Goal: Task Accomplishment & Management: Manage account settings

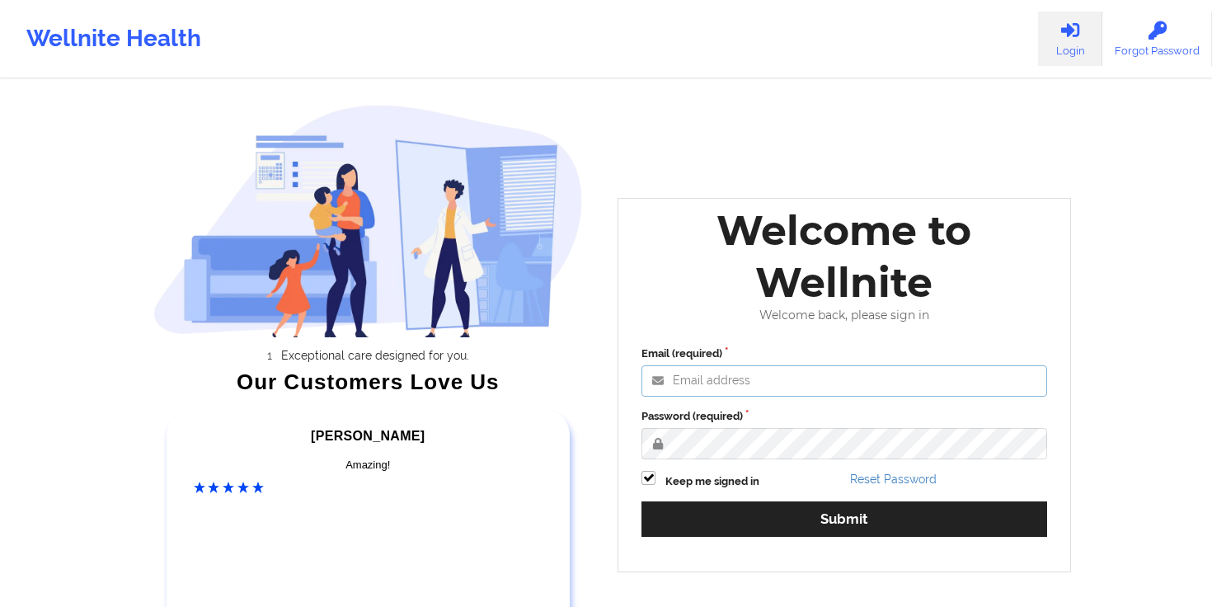
click at [836, 388] on input "Email (required)" at bounding box center [845, 380] width 406 height 31
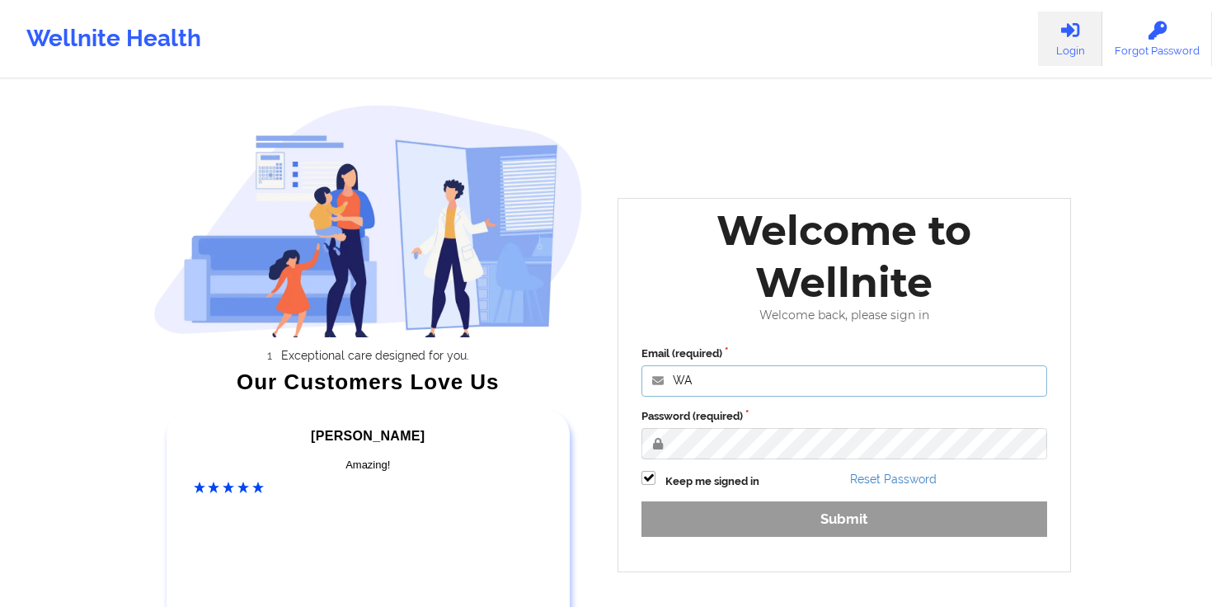
type input "[PERSON_NAME][EMAIL_ADDRESS][DOMAIN_NAME]"
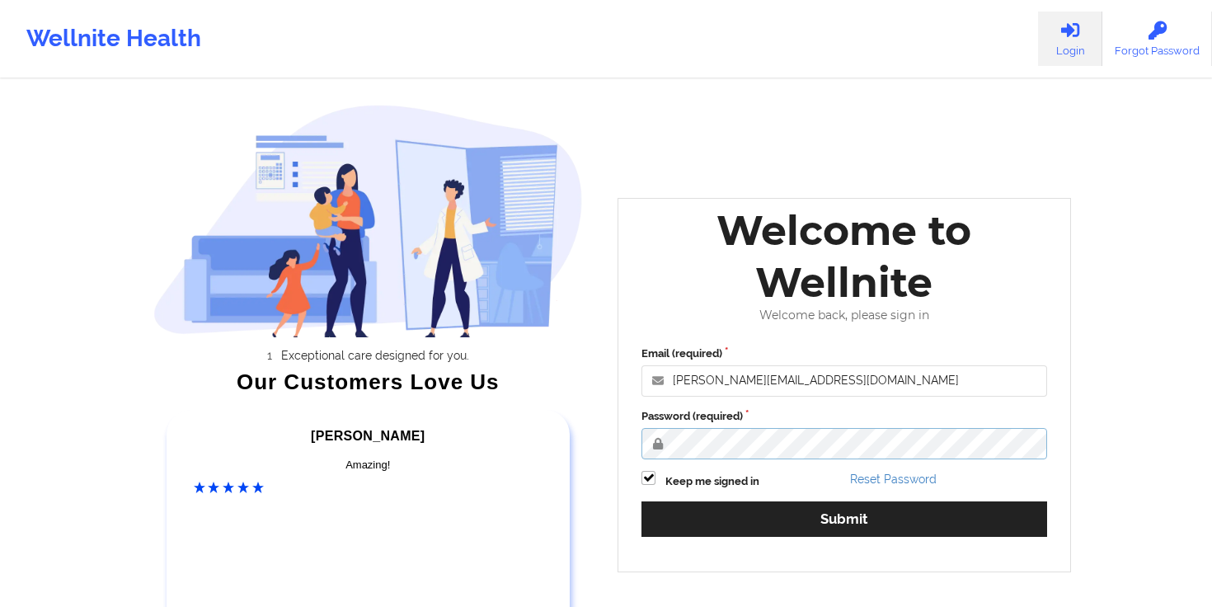
click at [642, 501] on button "Submit" at bounding box center [845, 518] width 406 height 35
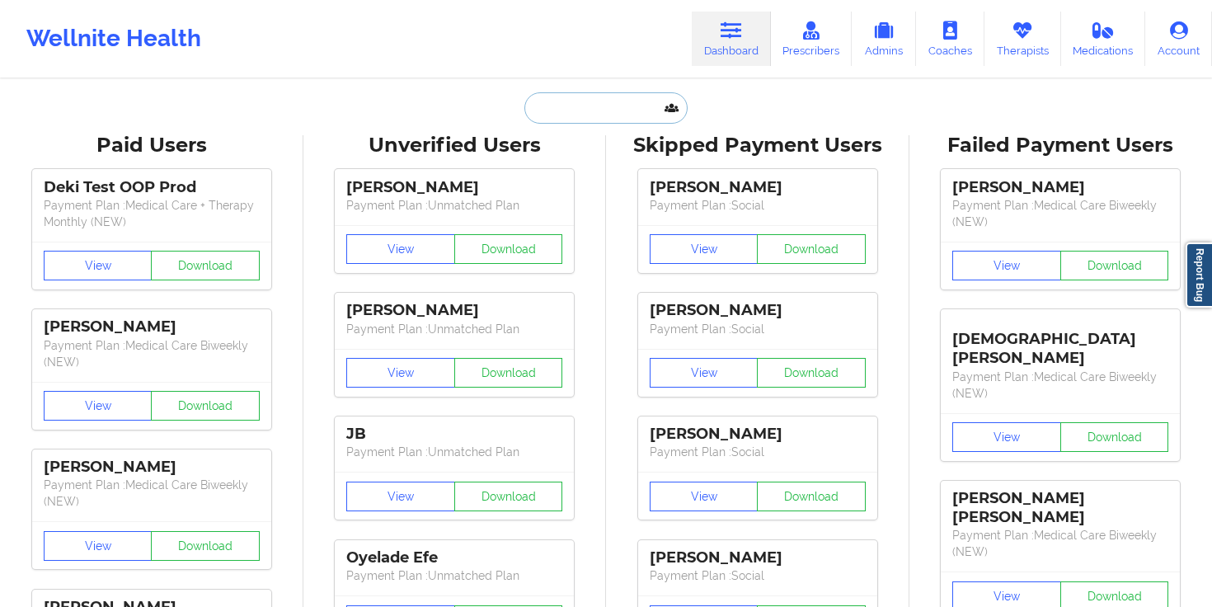
click at [646, 104] on input "text" at bounding box center [606, 107] width 163 height 31
paste input "[EMAIL_ADDRESS][DOMAIN_NAME]"
type input "[EMAIL_ADDRESS][DOMAIN_NAME]"
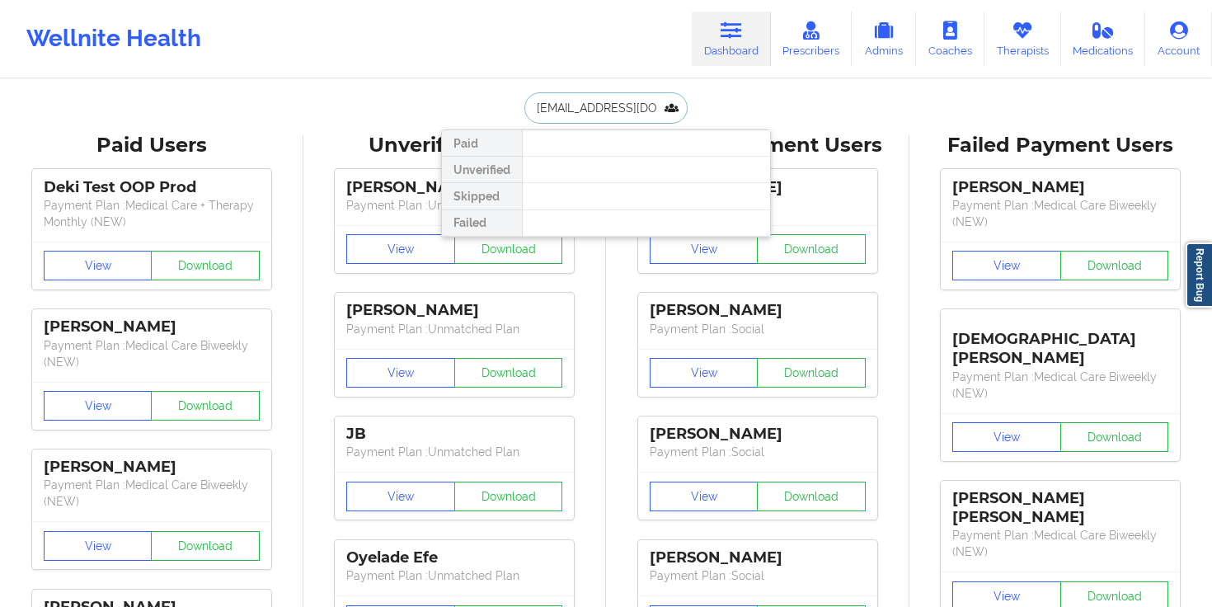
scroll to position [0, 8]
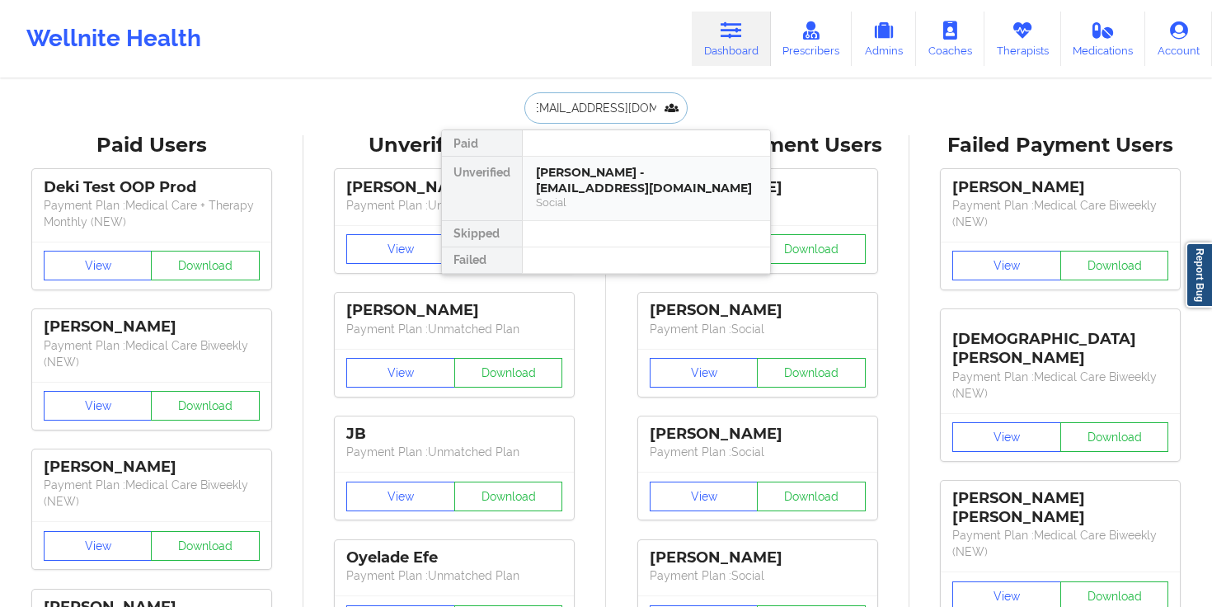
click at [594, 180] on div "[PERSON_NAME] - [EMAIL_ADDRESS][DOMAIN_NAME]" at bounding box center [646, 180] width 221 height 31
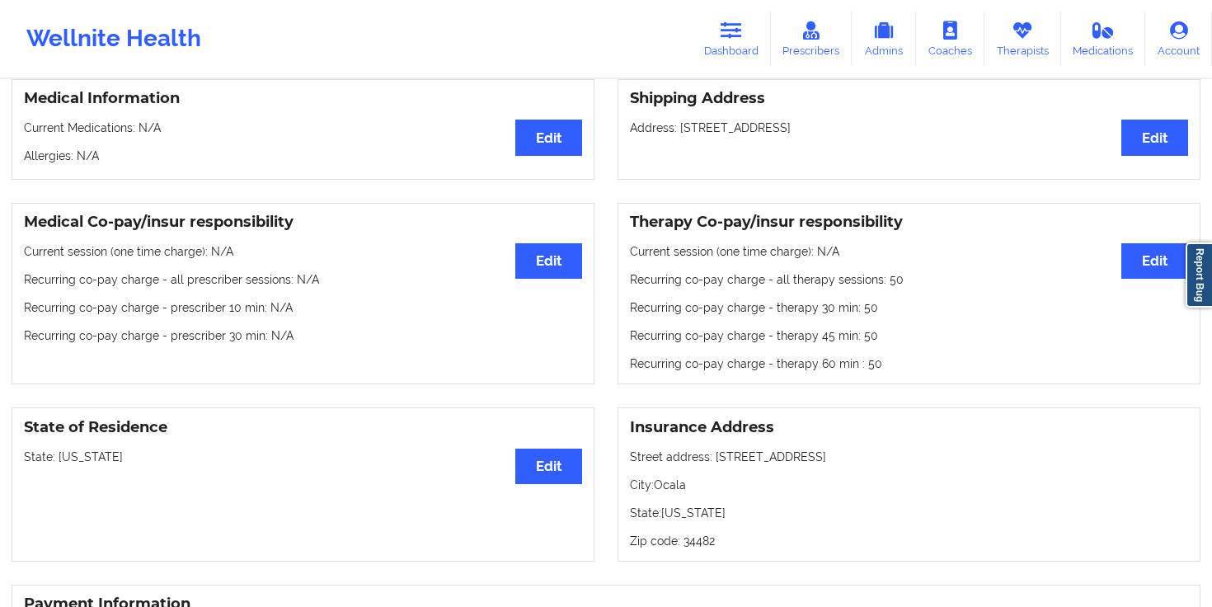
scroll to position [387, 0]
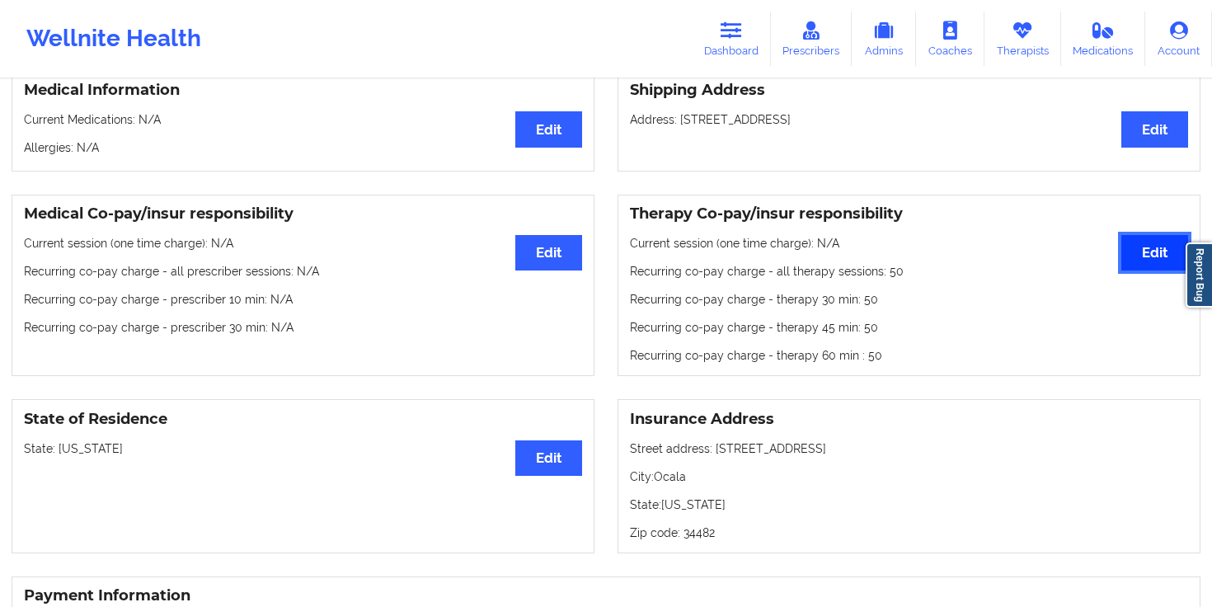
click at [1134, 248] on button "Edit" at bounding box center [1155, 252] width 67 height 35
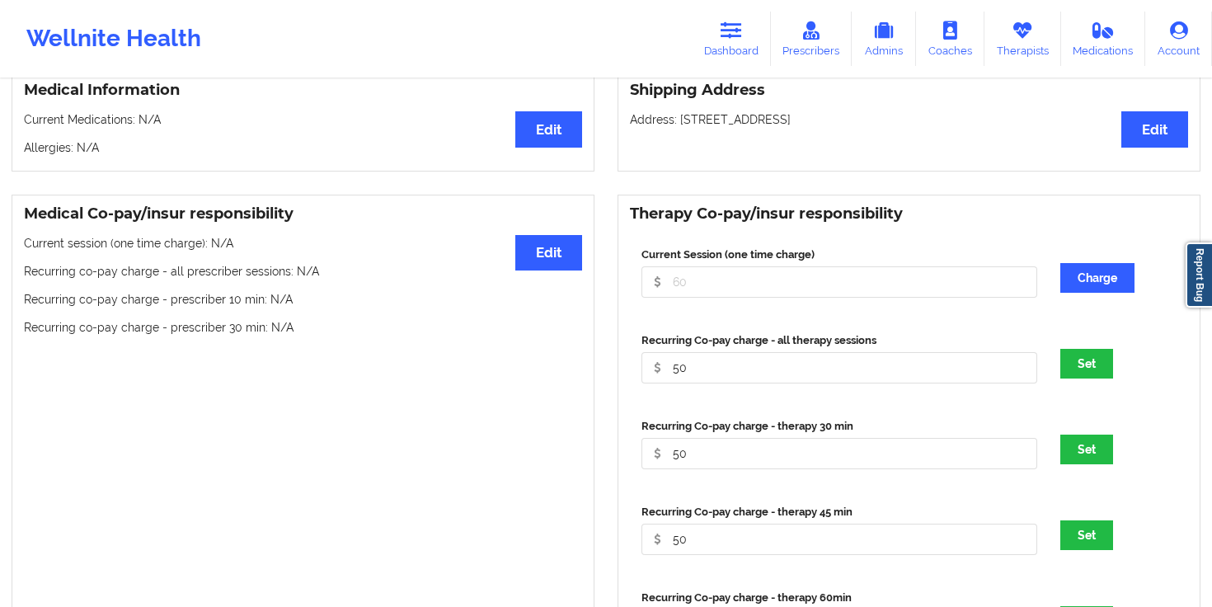
click at [714, 388] on div "Recurring Co-pay charge - all therapy sessions 50" at bounding box center [839, 363] width 419 height 63
drag, startPoint x: 694, startPoint y: 364, endPoint x: 599, endPoint y: 355, distance: 96.1
click at [599, 355] on div "Medical Co-pay/insur responsibility Edit Current session (one time charge): N/A…" at bounding box center [606, 450] width 1212 height 535
drag, startPoint x: 710, startPoint y: 365, endPoint x: 614, endPoint y: 358, distance: 95.9
click at [614, 358] on div "Therapy Co-pay/insur responsibility Current Session (one time charge) Charge Re…" at bounding box center [909, 451] width 606 height 512
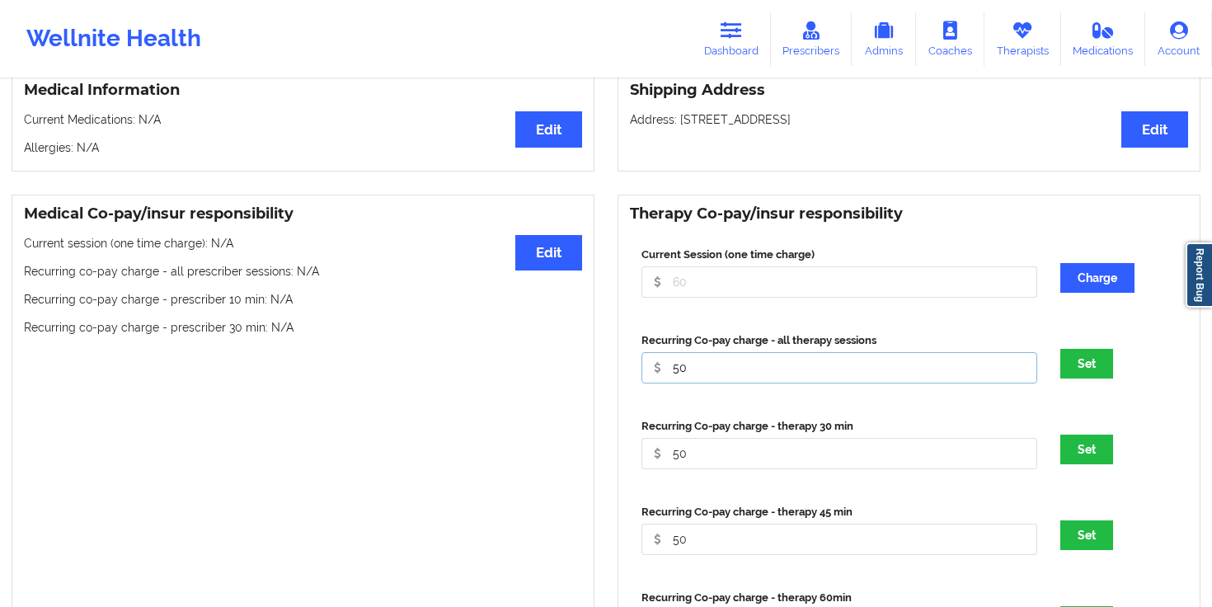
drag, startPoint x: 721, startPoint y: 373, endPoint x: 624, endPoint y: 368, distance: 97.5
click at [624, 368] on div "Therapy Co-pay/insur responsibility Current Session (one time charge) Charge Re…" at bounding box center [909, 451] width 583 height 512
type input "0"
drag, startPoint x: 705, startPoint y: 458, endPoint x: 651, endPoint y: 453, distance: 54.7
click at [651, 453] on input "50" at bounding box center [840, 453] width 396 height 31
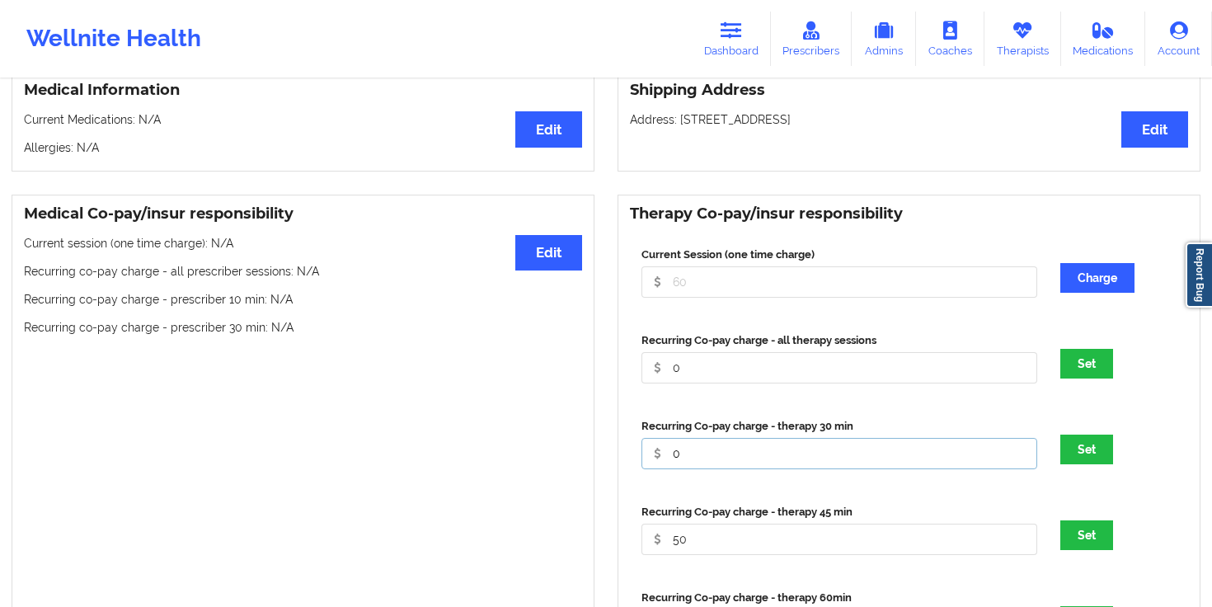
type input "0"
drag, startPoint x: 690, startPoint y: 542, endPoint x: 656, endPoint y: 538, distance: 34.1
click at [656, 538] on input "50" at bounding box center [840, 539] width 396 height 31
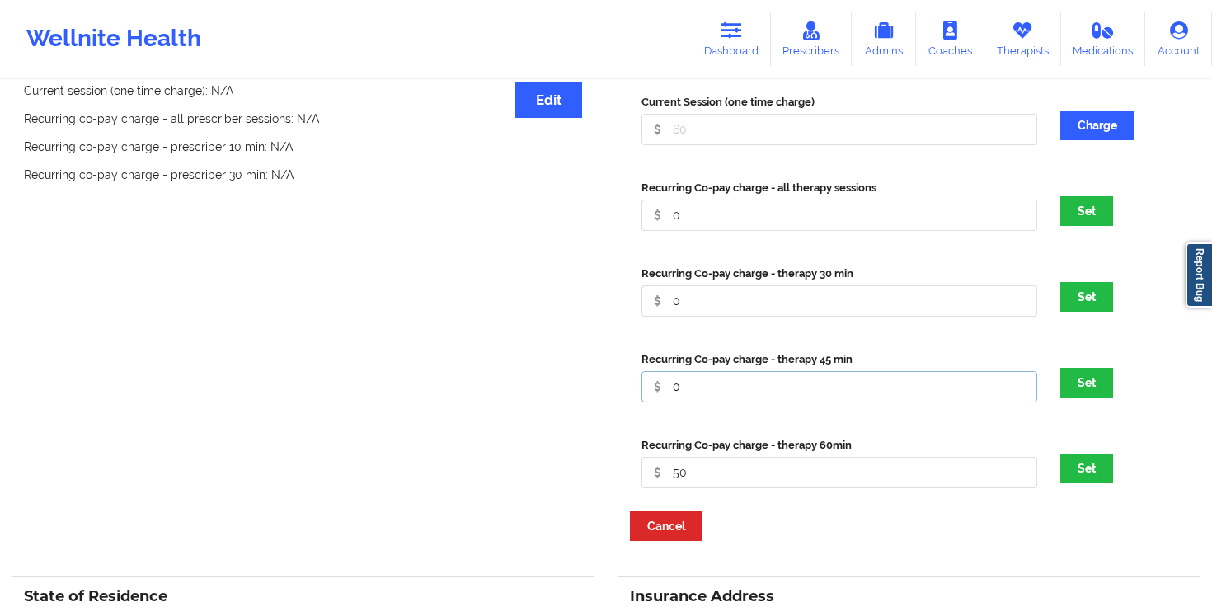
scroll to position [584, 0]
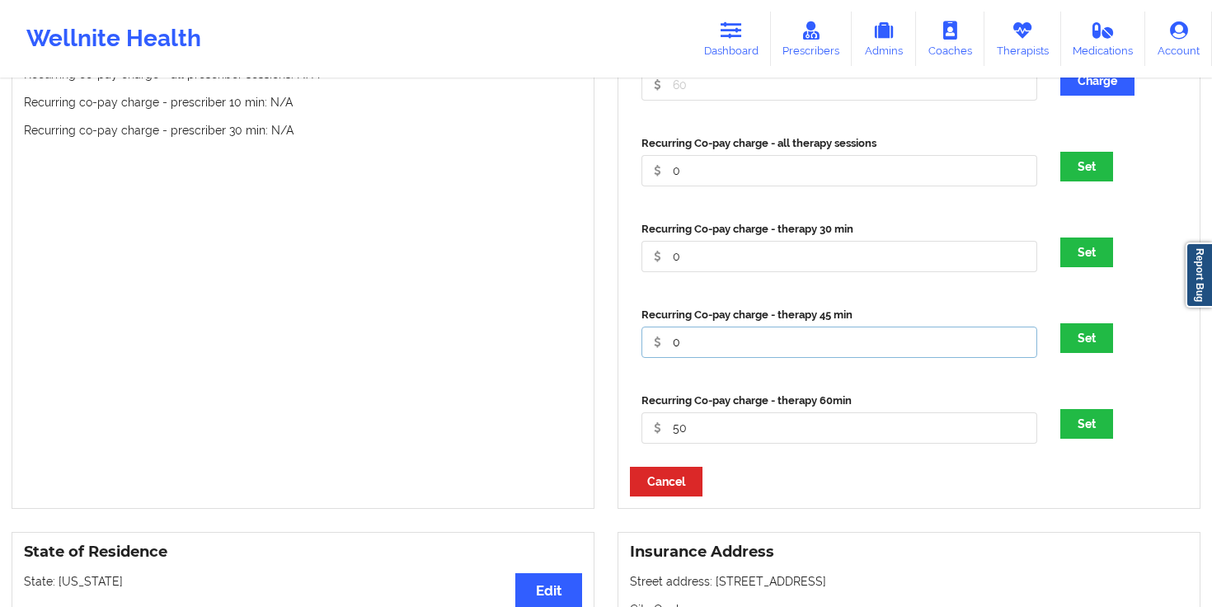
type input "0"
drag, startPoint x: 692, startPoint y: 427, endPoint x: 632, endPoint y: 424, distance: 60.3
click at [632, 424] on div "Recurring Co-pay charge - therapy 60min 50" at bounding box center [839, 424] width 419 height 63
type input "0"
click at [1102, 166] on button "Set" at bounding box center [1087, 167] width 53 height 30
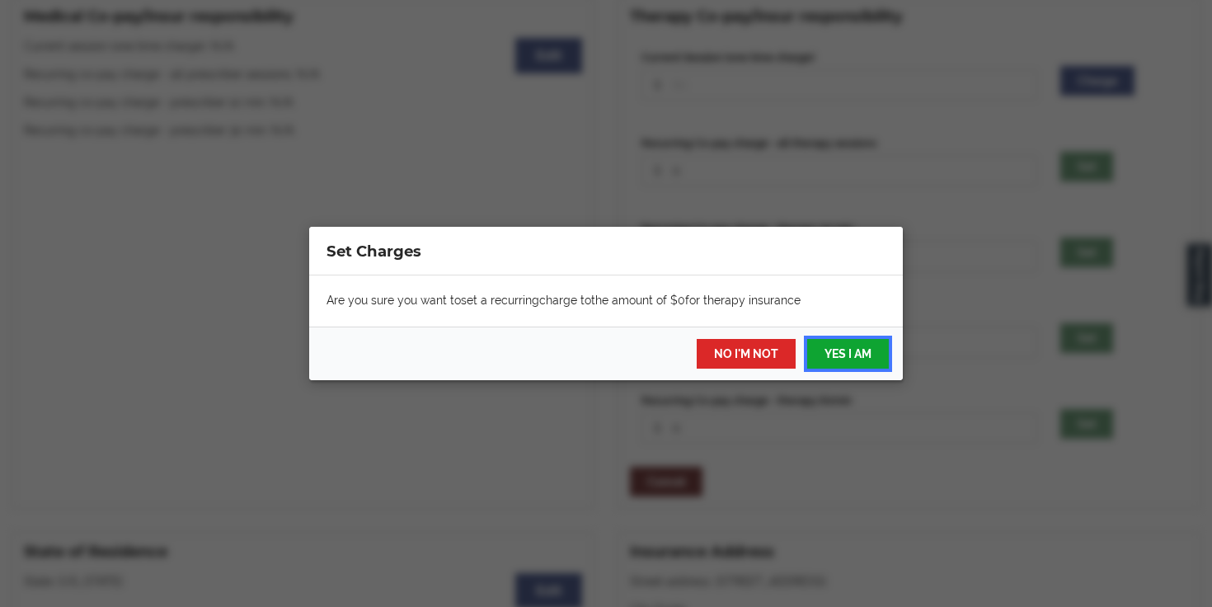
click at [845, 349] on button "YES I AM" at bounding box center [848, 354] width 82 height 30
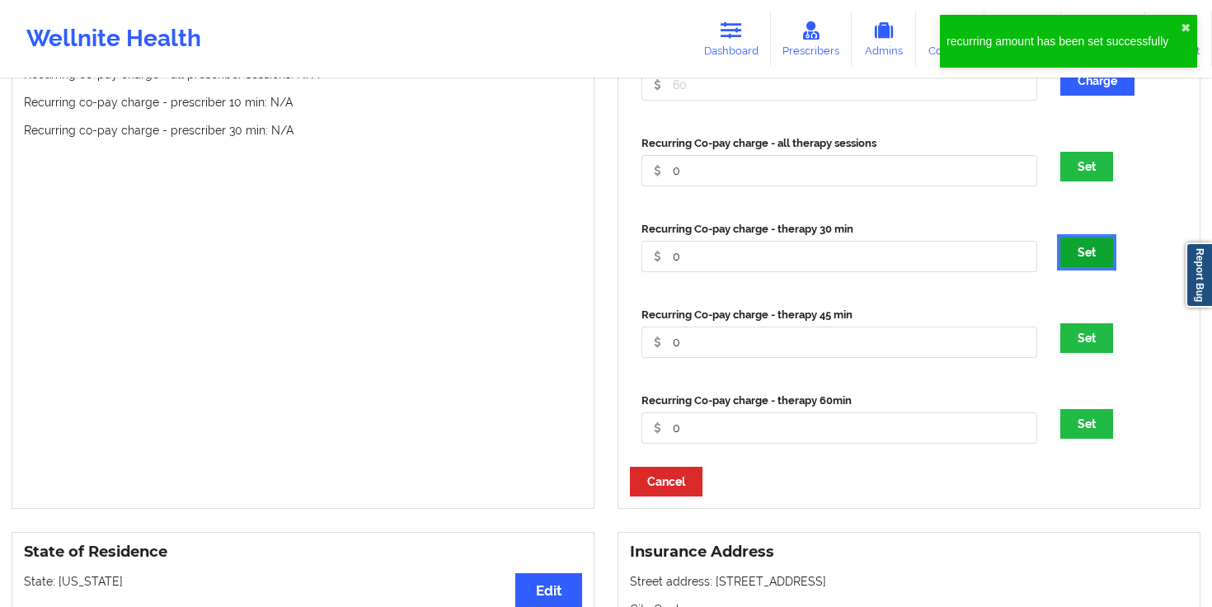
click at [1090, 252] on button "Set" at bounding box center [1087, 253] width 53 height 30
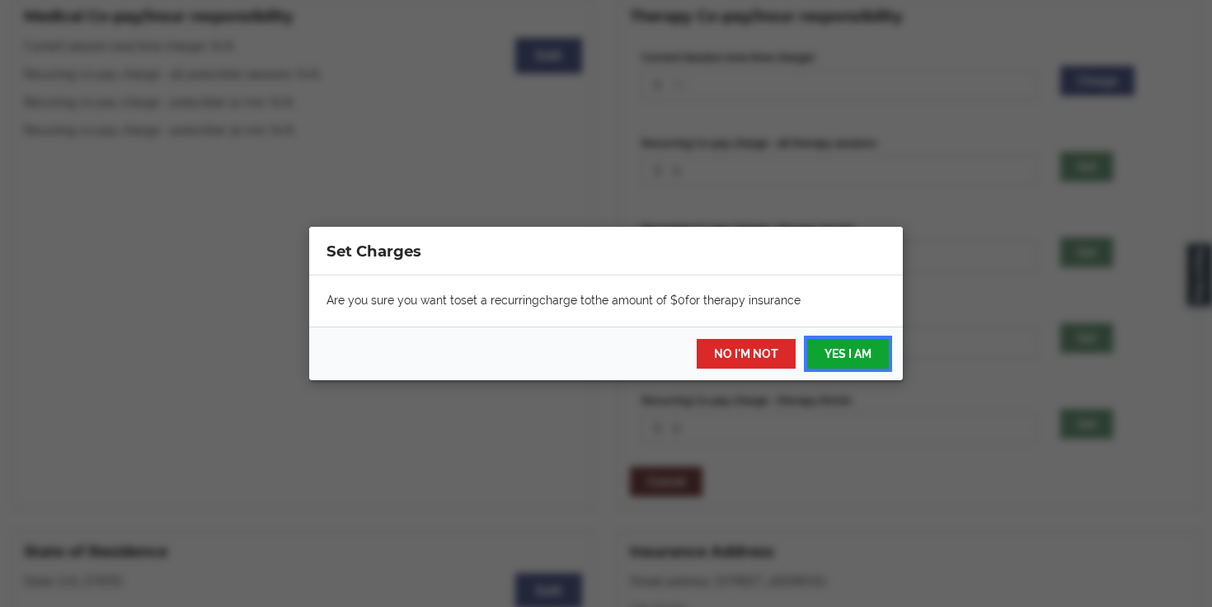
click at [836, 351] on button "YES I AM" at bounding box center [848, 354] width 82 height 30
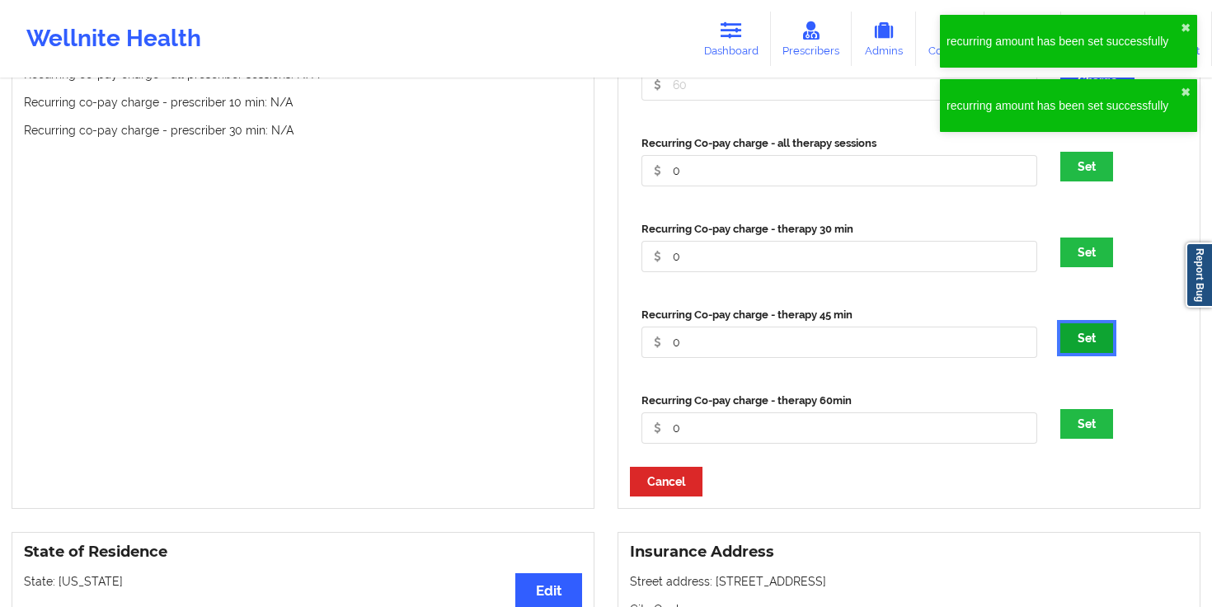
click at [1068, 353] on button "Set" at bounding box center [1087, 338] width 53 height 30
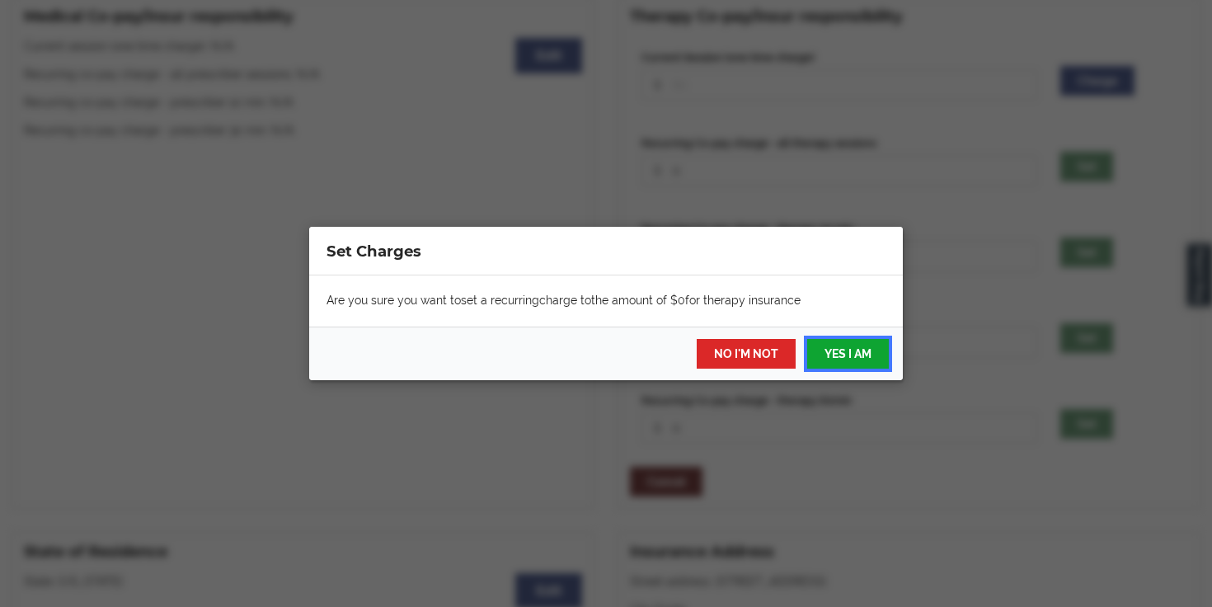
click at [844, 349] on button "YES I AM" at bounding box center [848, 354] width 82 height 30
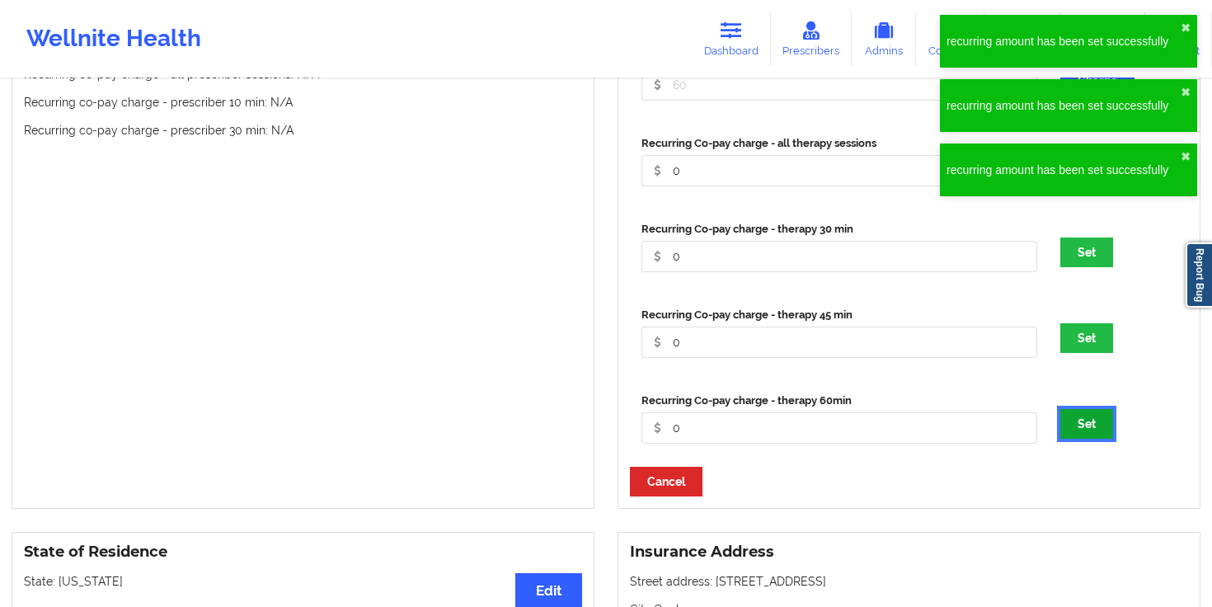
click at [1080, 435] on button "Set" at bounding box center [1087, 424] width 53 height 30
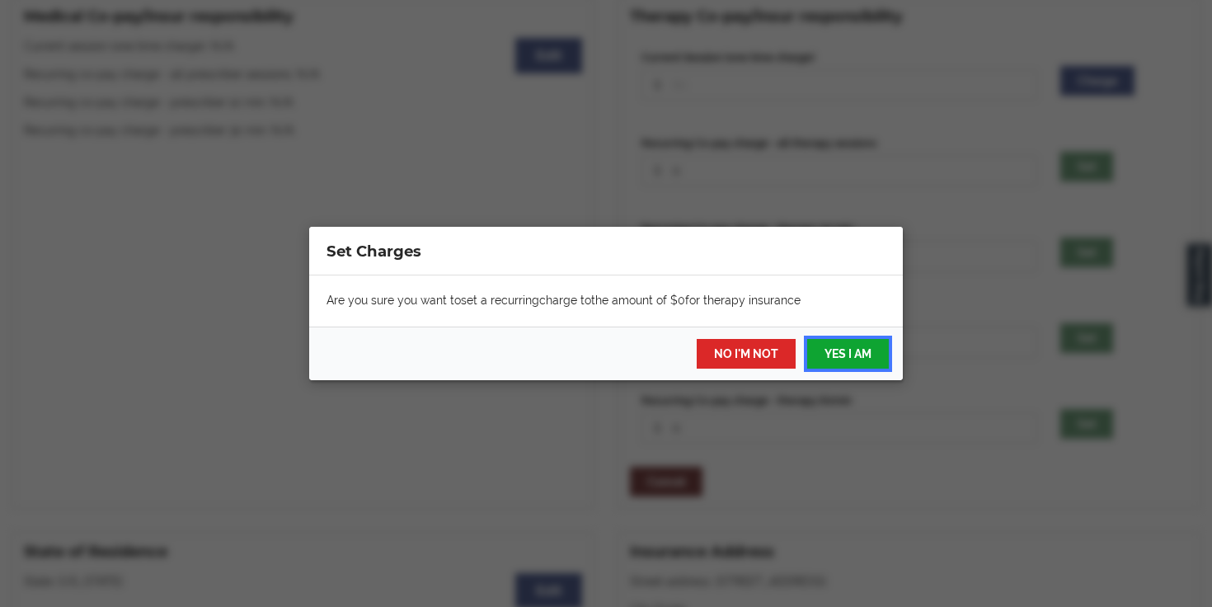
click at [855, 365] on button "YES I AM" at bounding box center [848, 354] width 82 height 30
